Goal: Information Seeking & Learning: Learn about a topic

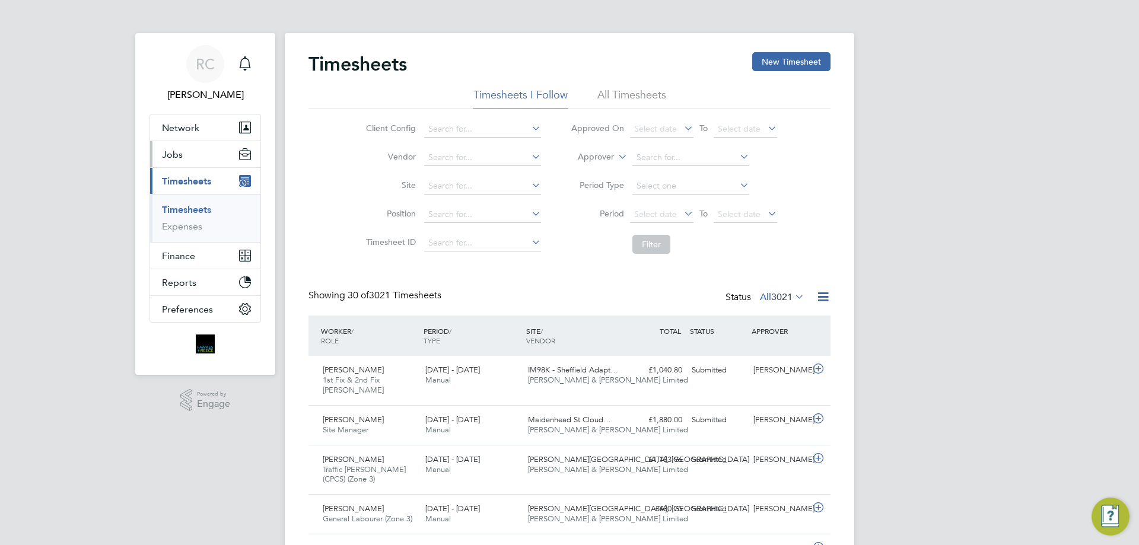
click at [205, 165] on button "Jobs" at bounding box center [205, 154] width 110 height 26
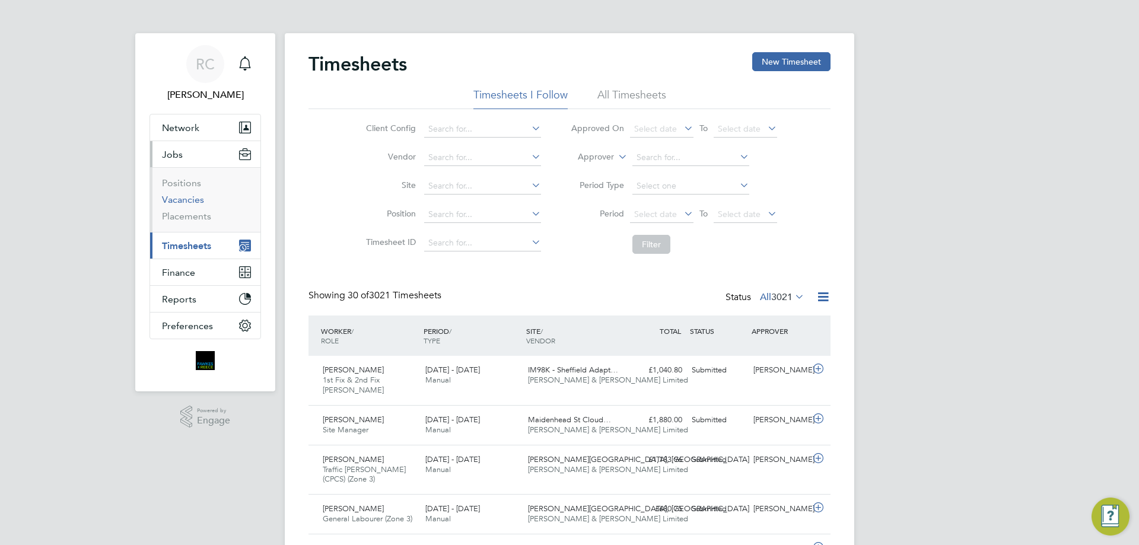
click at [196, 203] on link "Vacancies" at bounding box center [183, 199] width 42 height 11
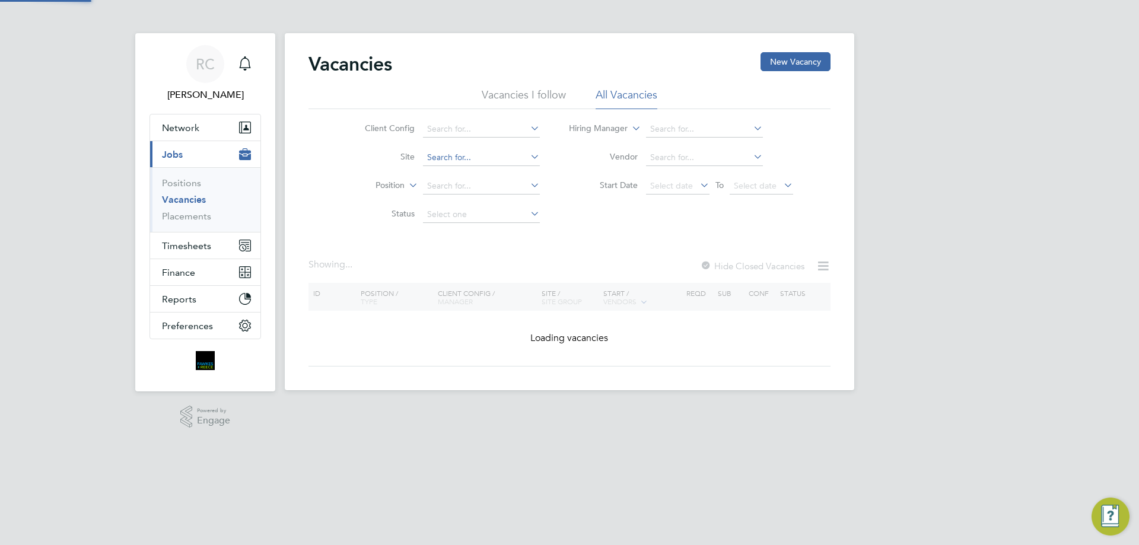
click at [443, 160] on input at bounding box center [481, 157] width 117 height 17
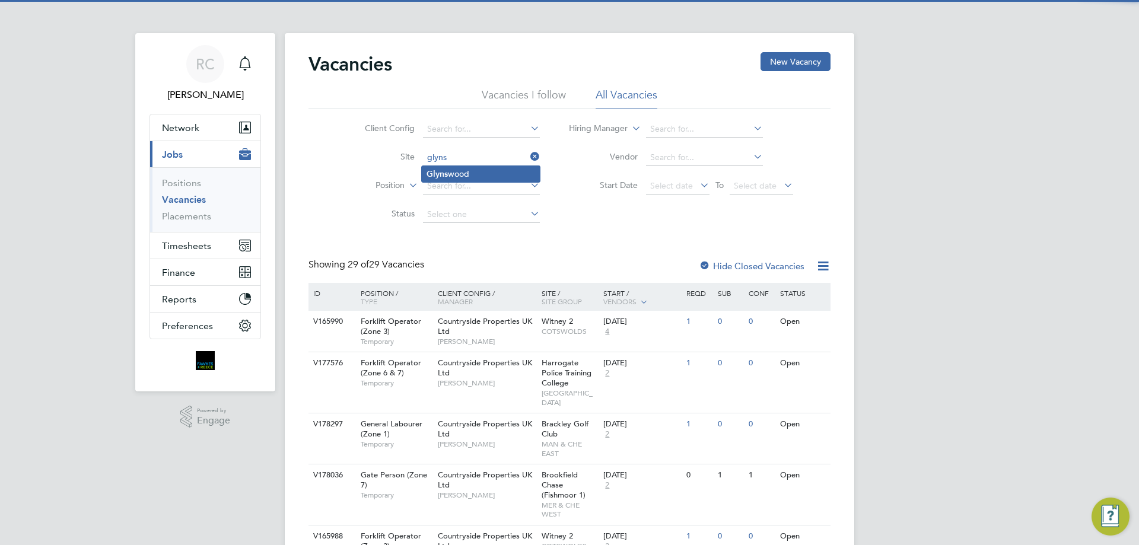
click at [463, 178] on li "[PERSON_NAME]" at bounding box center [481, 174] width 118 height 16
type input "Glynswood"
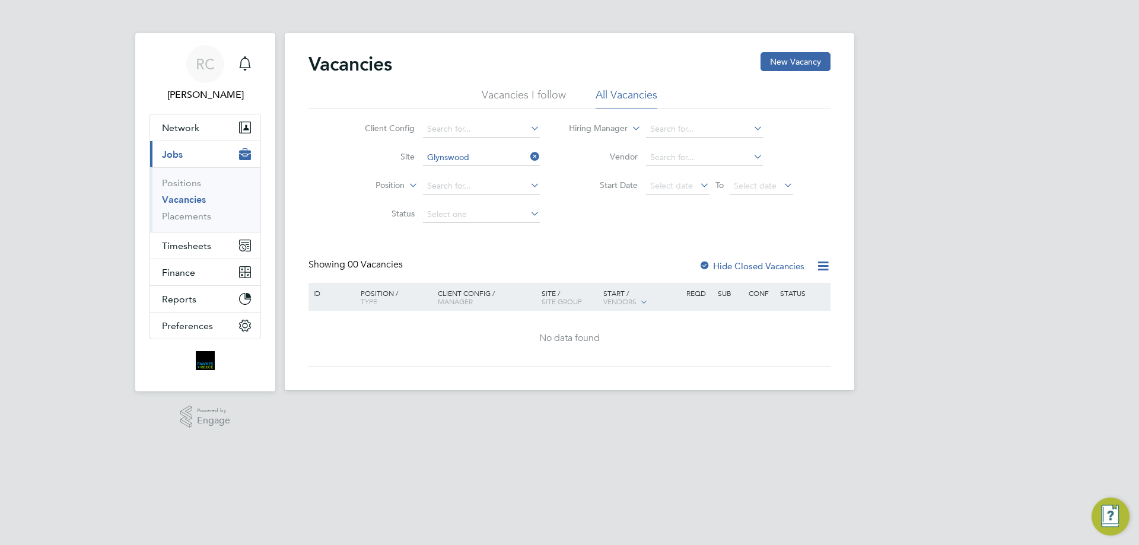
click at [712, 257] on div "Vacancies New Vacancy Vacancies I follow All Vacancies Client Config Site Glyns…" at bounding box center [569, 209] width 522 height 314
click at [712, 263] on label "Hide Closed Vacancies" at bounding box center [752, 265] width 106 height 11
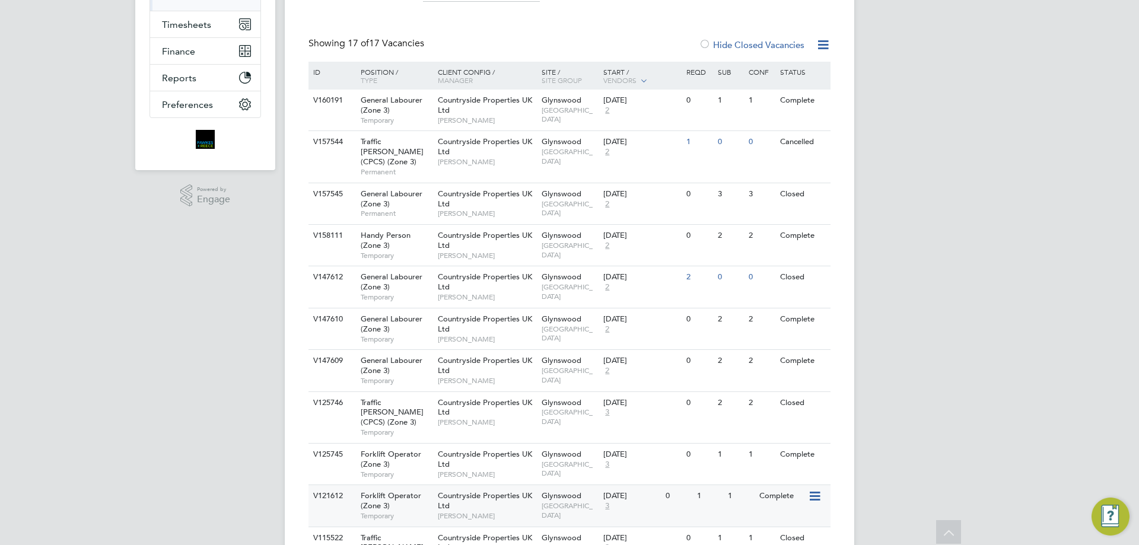
click at [706, 485] on div "1" at bounding box center [709, 496] width 31 height 22
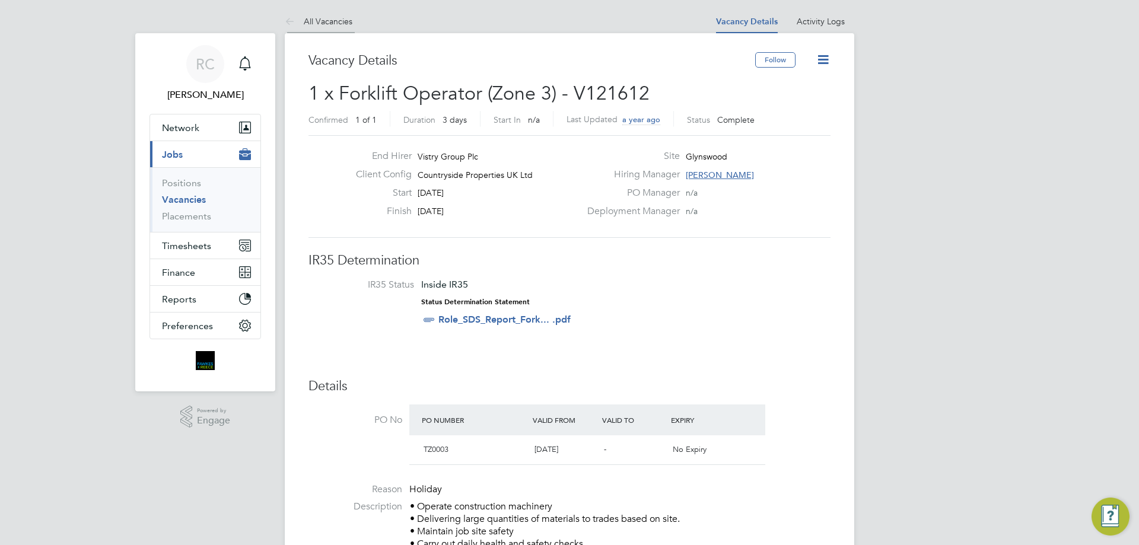
click at [323, 12] on li "All Vacancies" at bounding box center [319, 21] width 68 height 24
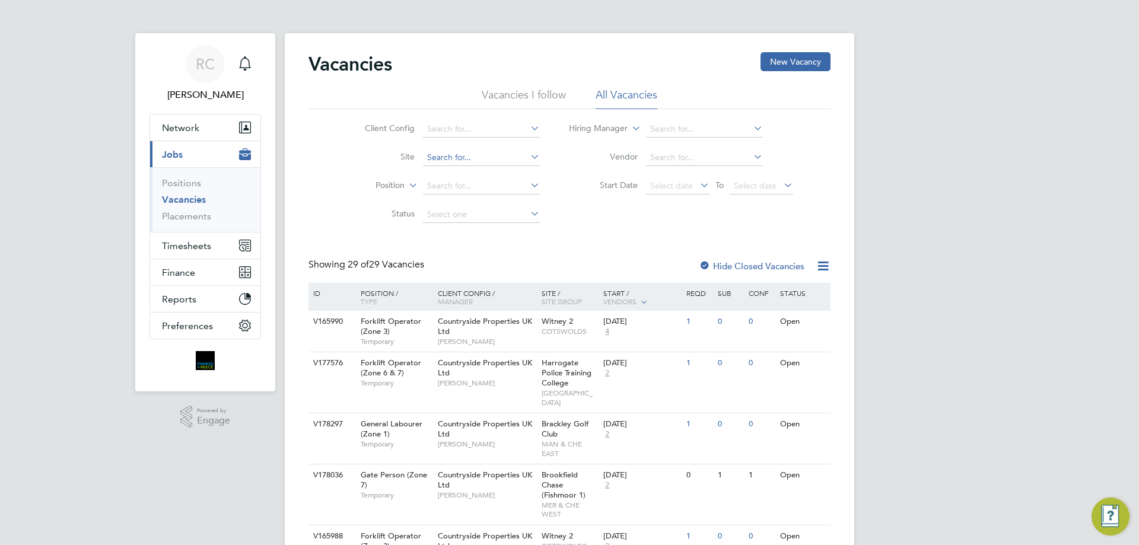
click at [466, 155] on input at bounding box center [481, 157] width 117 height 17
click at [451, 162] on input at bounding box center [481, 157] width 117 height 17
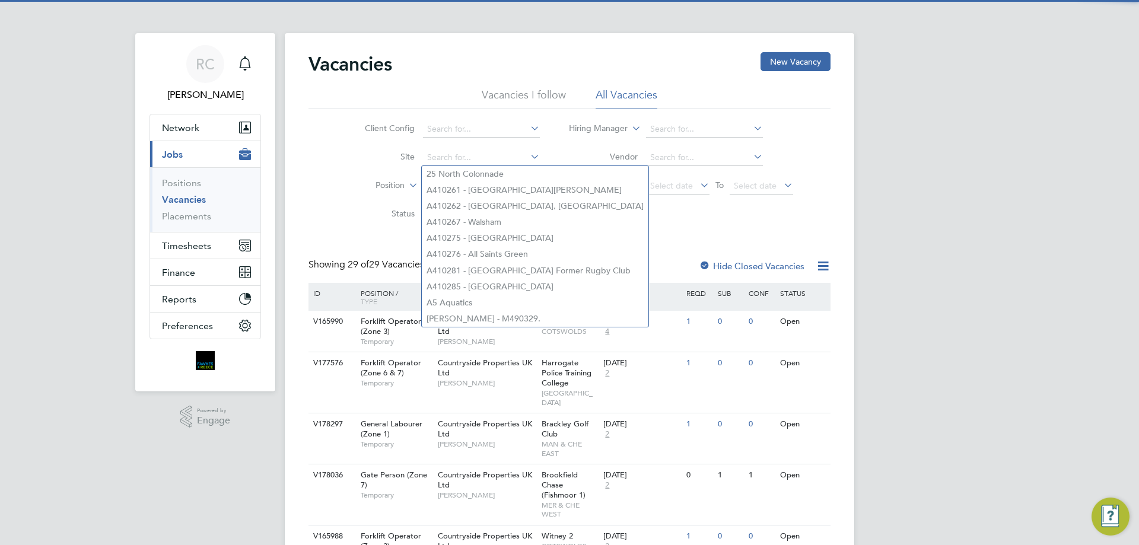
click at [497, 88] on li "Vacancies I follow" at bounding box center [524, 98] width 84 height 21
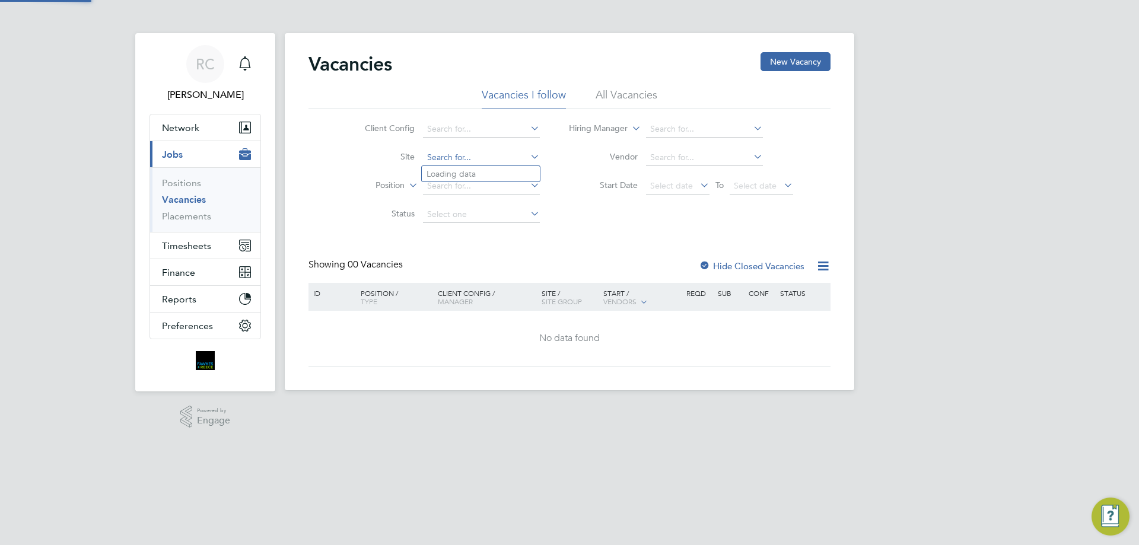
click at [458, 163] on input at bounding box center [481, 157] width 117 height 17
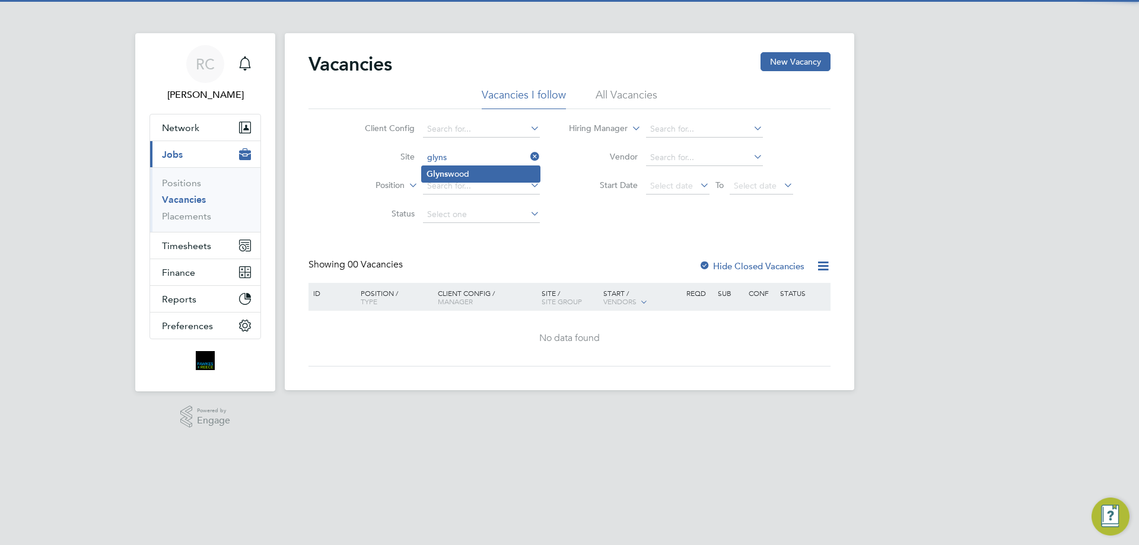
click at [469, 168] on li "[PERSON_NAME]" at bounding box center [481, 174] width 118 height 16
type input "Glynswood"
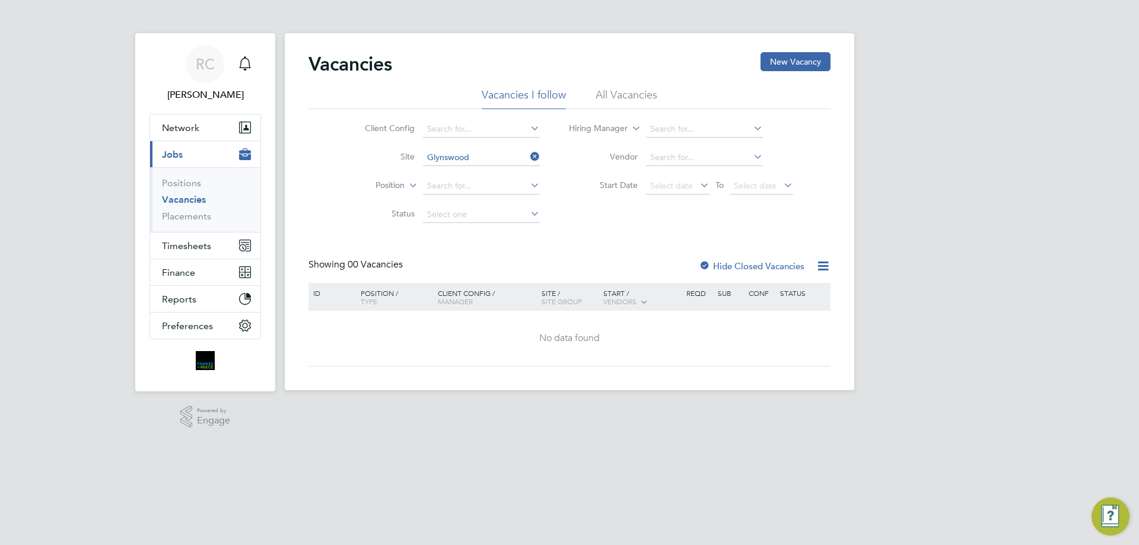
click at [752, 270] on label "Hide Closed Vacancies" at bounding box center [752, 265] width 106 height 11
click at [745, 260] on div "Hide Closed Vacancies" at bounding box center [748, 266] width 117 height 15
click at [732, 268] on label "Hide Closed Vacancies" at bounding box center [752, 265] width 106 height 11
click at [732, 269] on label "Hide Closed Vacancies" at bounding box center [752, 265] width 106 height 11
click at [606, 87] on div "Vacancies New Vacancy" at bounding box center [569, 70] width 522 height 36
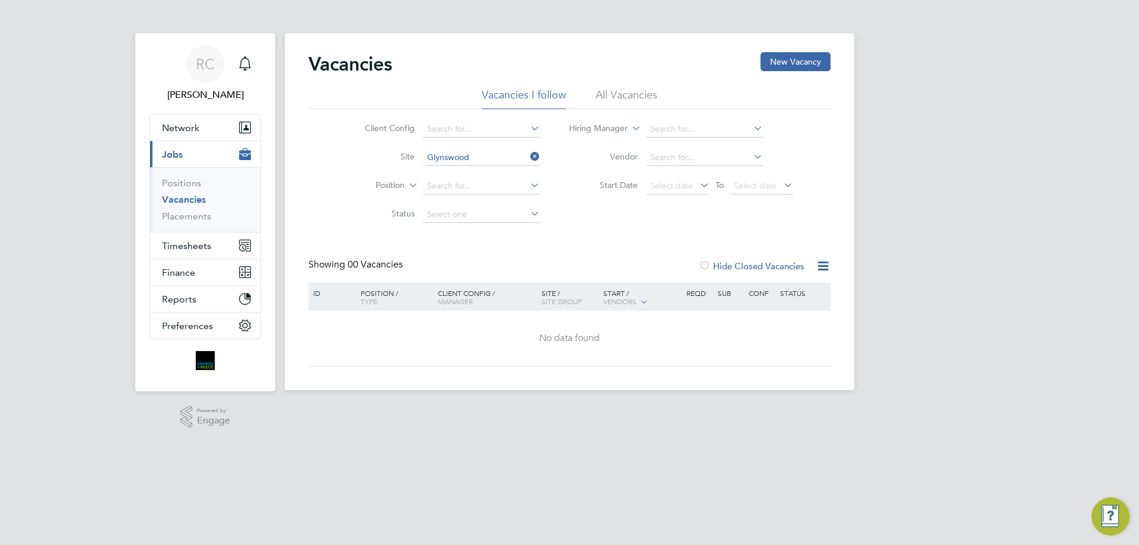
click at [588, 91] on ul "Vacancies I follow All Vacancies" at bounding box center [569, 98] width 522 height 21
click at [606, 93] on li "All Vacancies" at bounding box center [626, 98] width 62 height 21
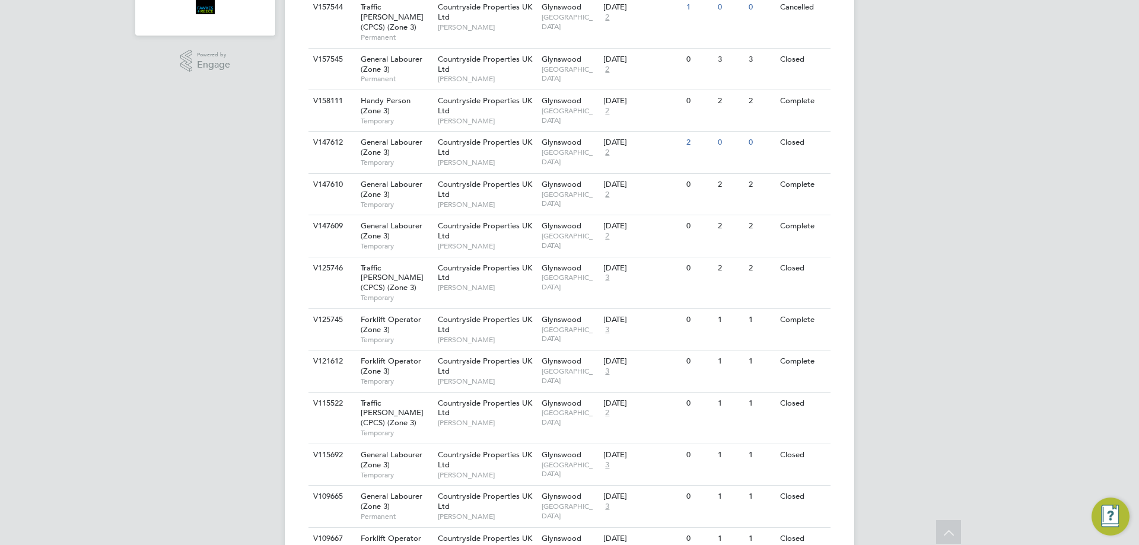
scroll to position [474, 0]
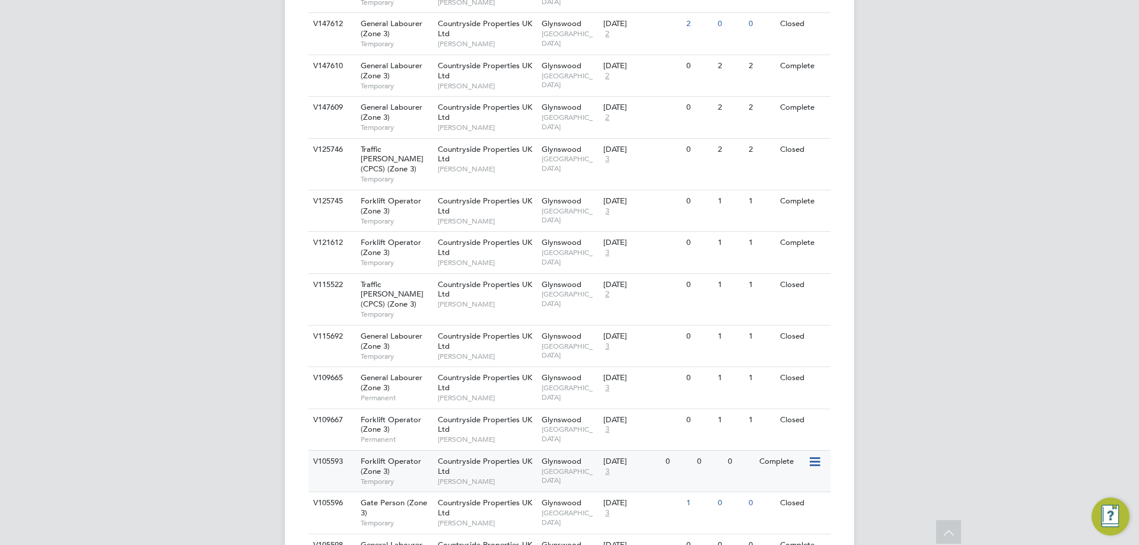
click at [506, 451] on div "Countryside Properties UK Ltd Sam Drew" at bounding box center [487, 471] width 104 height 41
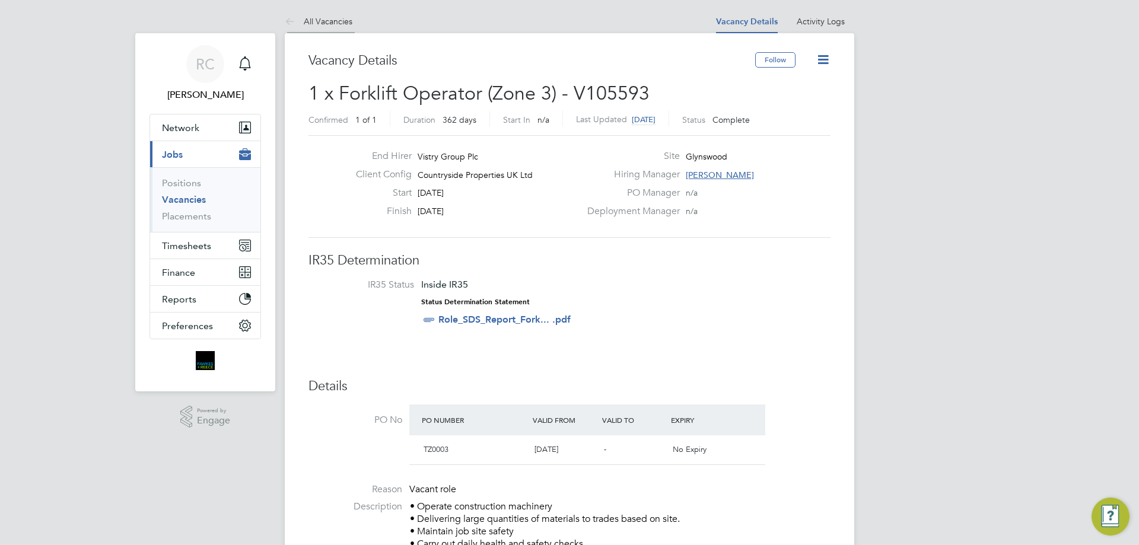
click at [332, 21] on link "All Vacancies" at bounding box center [319, 21] width 68 height 11
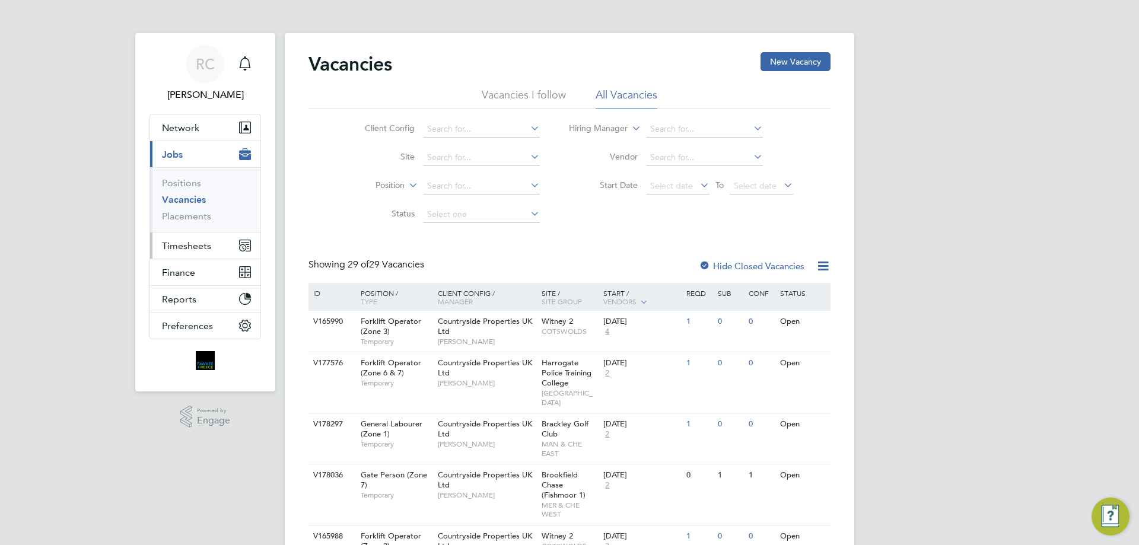
click at [200, 256] on button "Timesheets" at bounding box center [205, 245] width 110 height 26
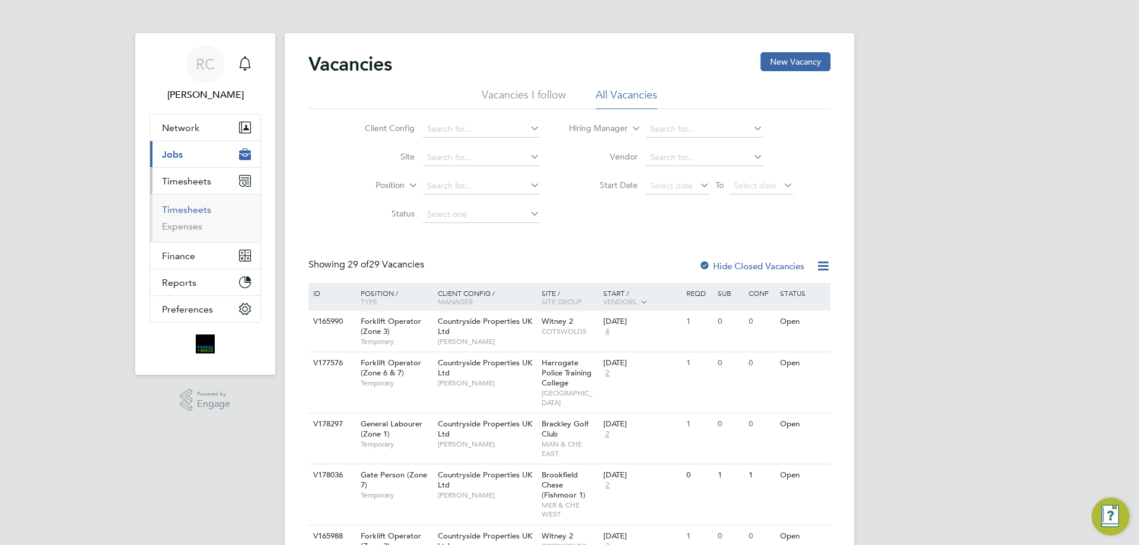
click at [206, 211] on link "Timesheets" at bounding box center [186, 209] width 49 height 11
